Goal: Task Accomplishment & Management: Use online tool/utility

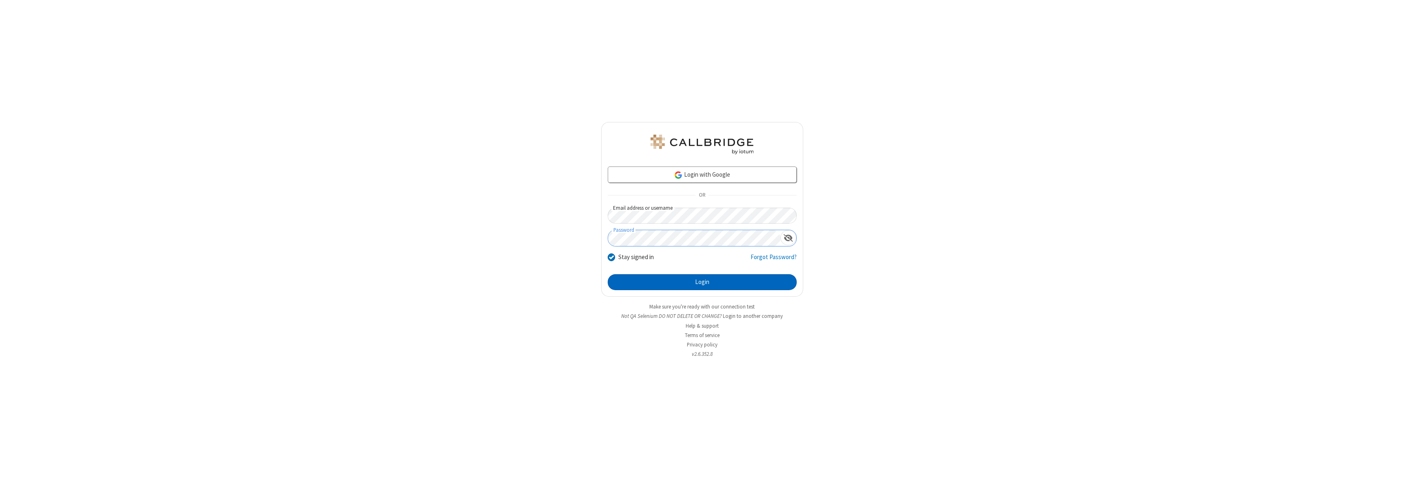
click at [702, 282] on button "Login" at bounding box center [702, 282] width 189 height 16
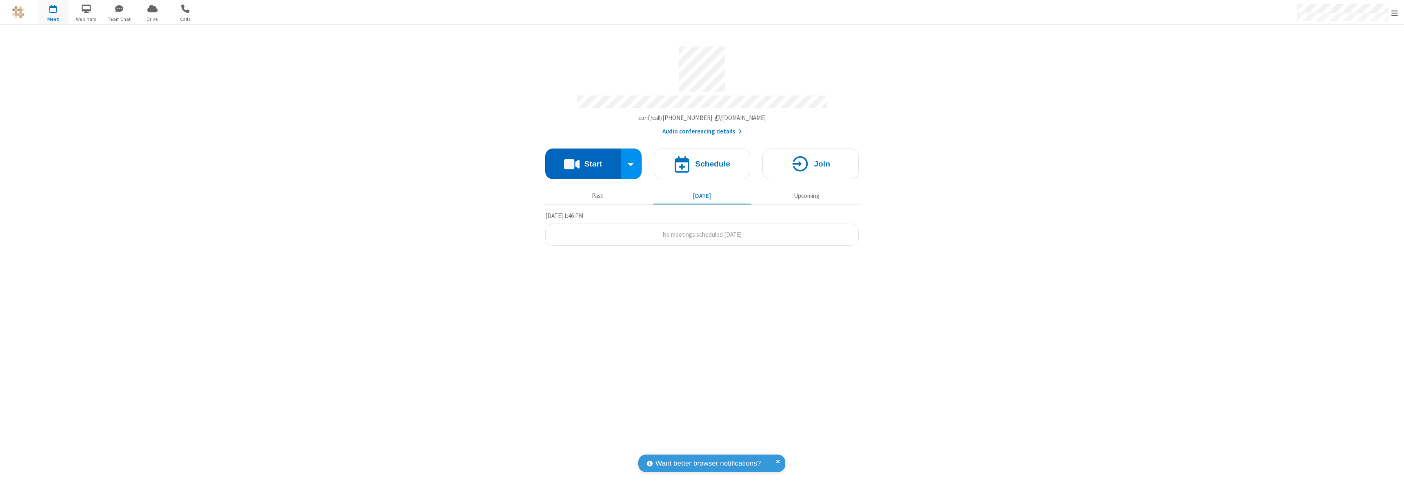
click at [583, 160] on button "Start" at bounding box center [582, 164] width 75 height 31
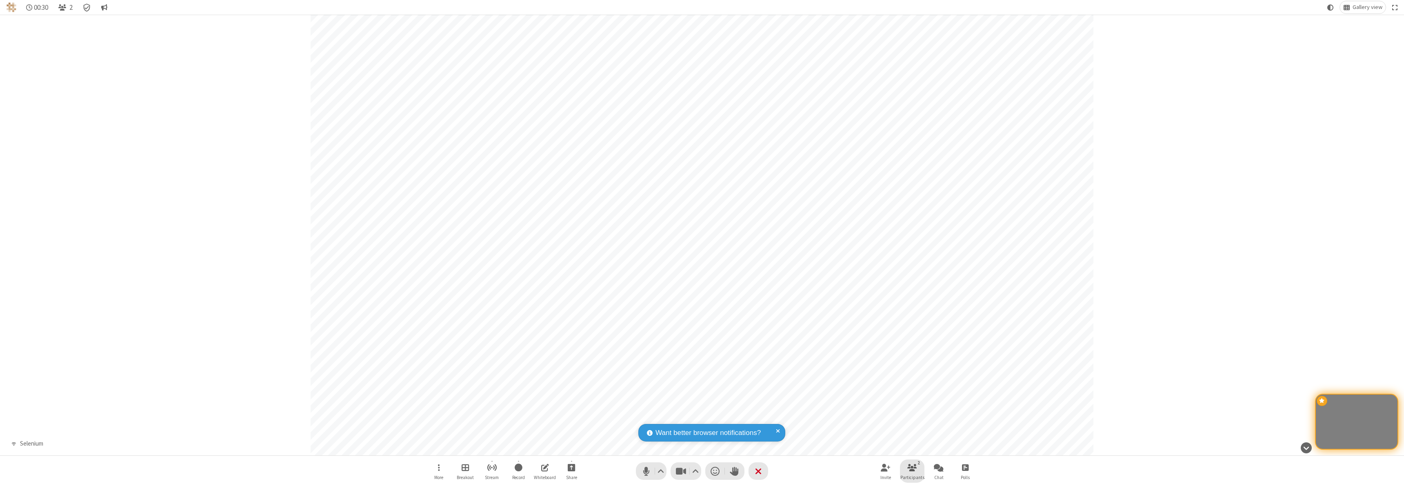
click at [914, 470] on span "Open participant list" at bounding box center [912, 467] width 10 height 10
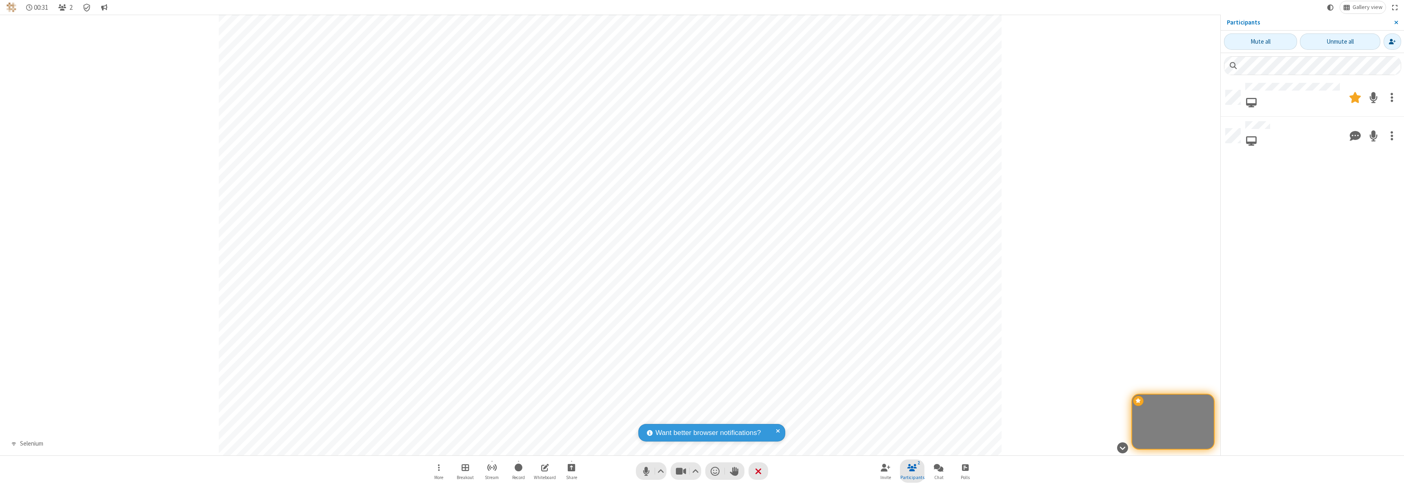
click at [914, 470] on span "Close participant list" at bounding box center [912, 467] width 10 height 10
